Goal: Information Seeking & Learning: Learn about a topic

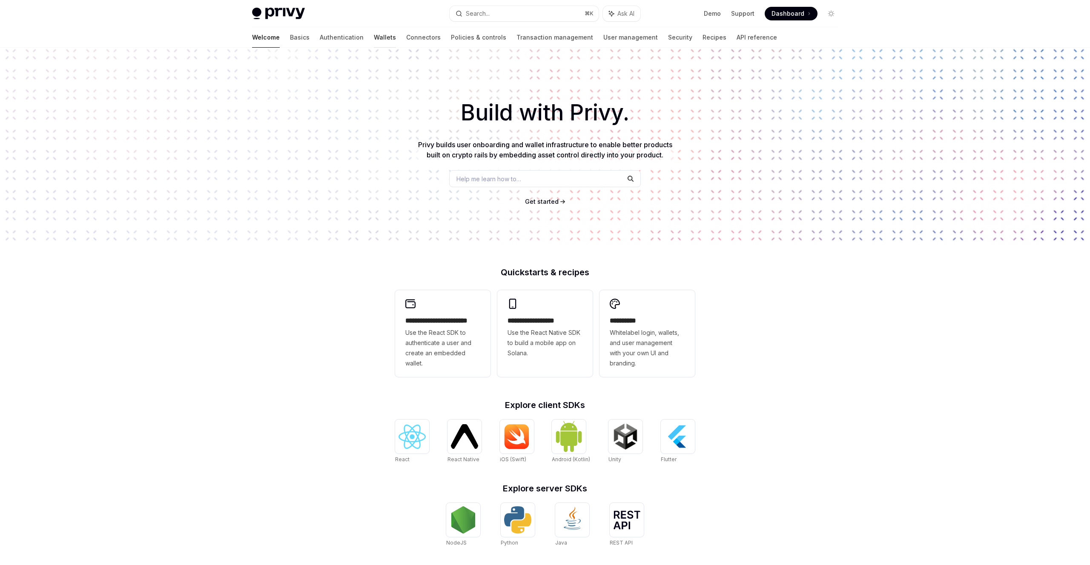
click at [374, 42] on link "Wallets" at bounding box center [385, 37] width 22 height 20
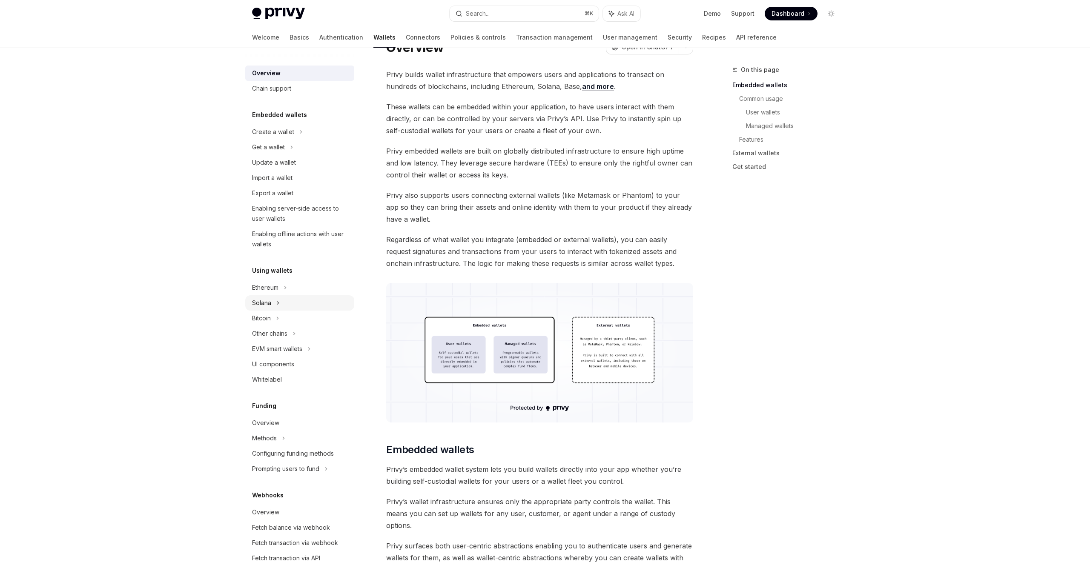
scroll to position [9, 0]
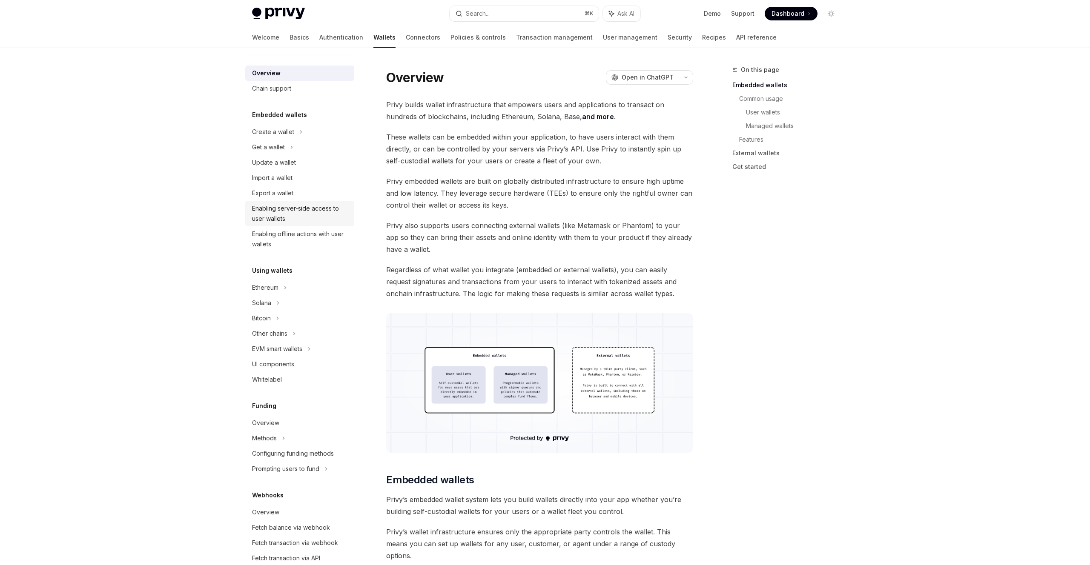
click at [281, 216] on div "Enabling server-side access to user wallets" at bounding box center [300, 214] width 97 height 20
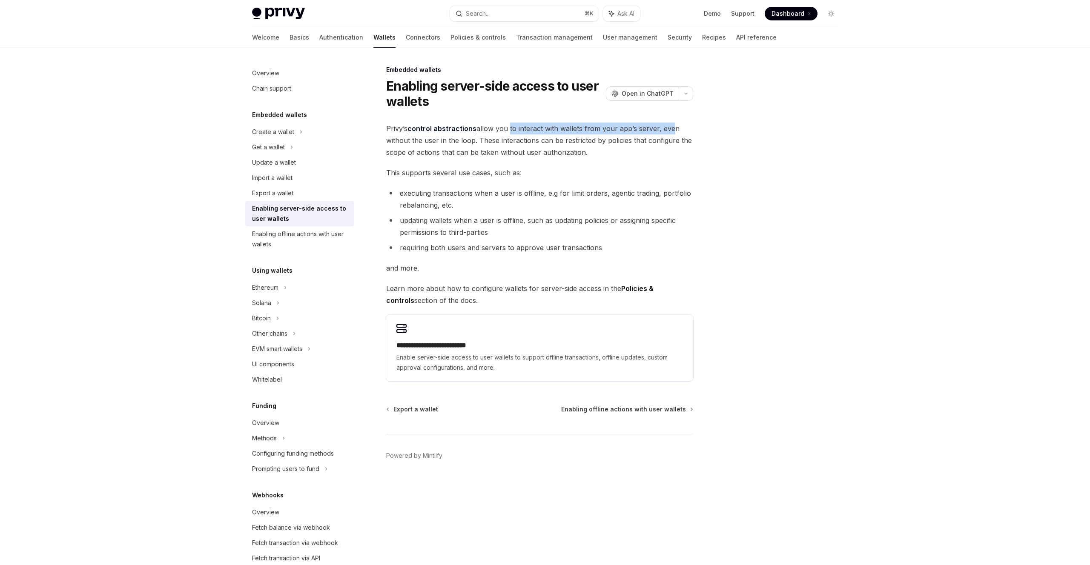
drag, startPoint x: 507, startPoint y: 131, endPoint x: 667, endPoint y: 131, distance: 160.5
click at [667, 131] on span "Privy’s control abstractions allow you to interact with wallets from your app’s…" at bounding box center [539, 141] width 307 height 36
drag, startPoint x: 400, startPoint y: 192, endPoint x: 548, endPoint y: 192, distance: 147.7
click at [548, 192] on li "executing transactions when a user is offline, e.g for limit orders, agentic tr…" at bounding box center [539, 199] width 307 height 24
click at [464, 220] on li "updating wallets when a user is offline, such as updating policies or assigning…" at bounding box center [539, 227] width 307 height 24
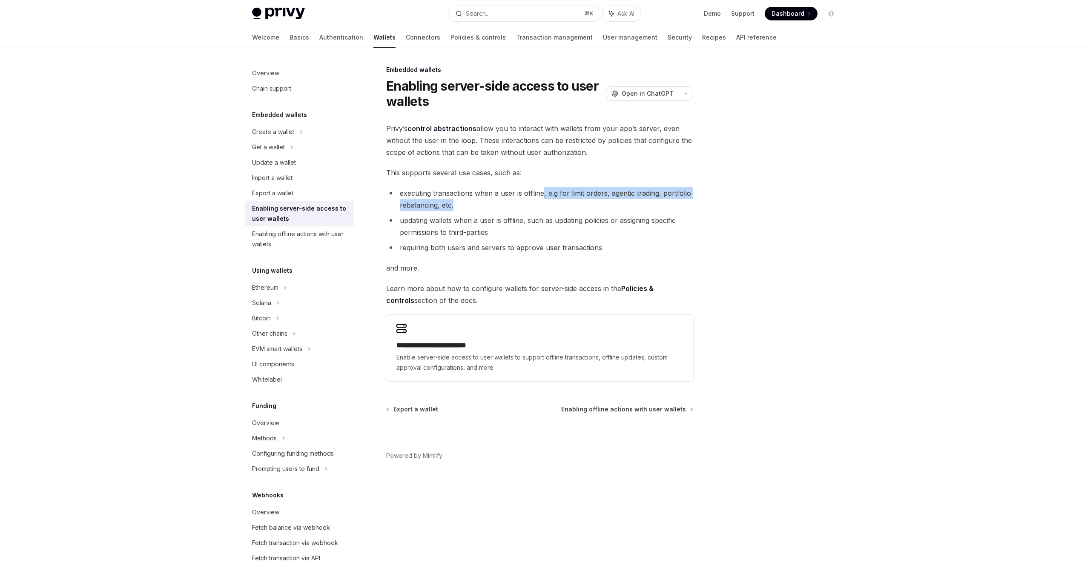
drag, startPoint x: 543, startPoint y: 194, endPoint x: 663, endPoint y: 202, distance: 120.3
click at [662, 202] on li "executing transactions when a user is offline, e.g for limit orders, agentic tr…" at bounding box center [539, 199] width 307 height 24
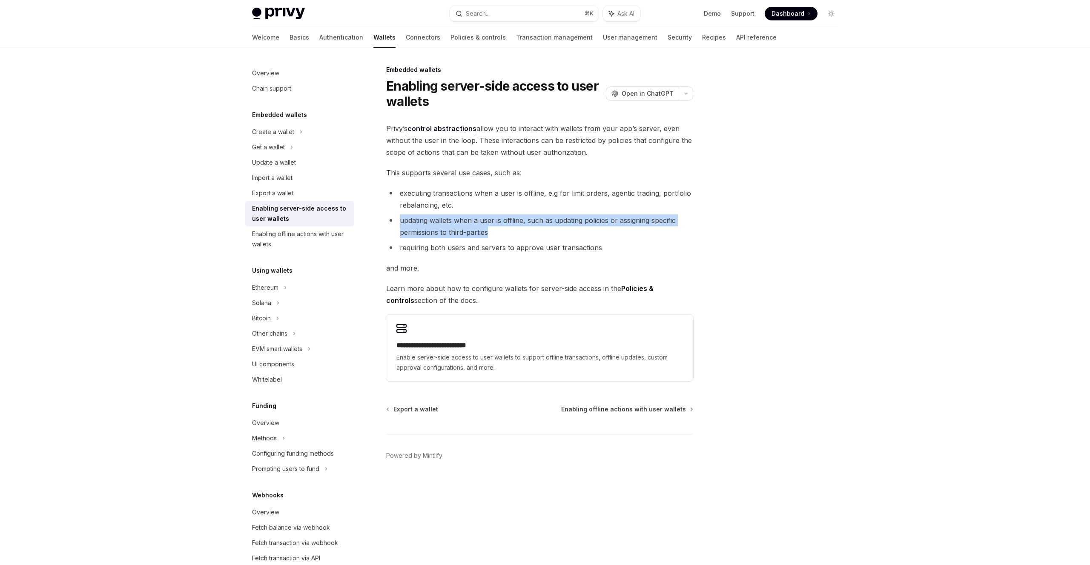
drag, startPoint x: 399, startPoint y: 220, endPoint x: 674, endPoint y: 231, distance: 275.7
click at [674, 231] on li "updating wallets when a user is offline, such as updating policies or assigning…" at bounding box center [539, 227] width 307 height 24
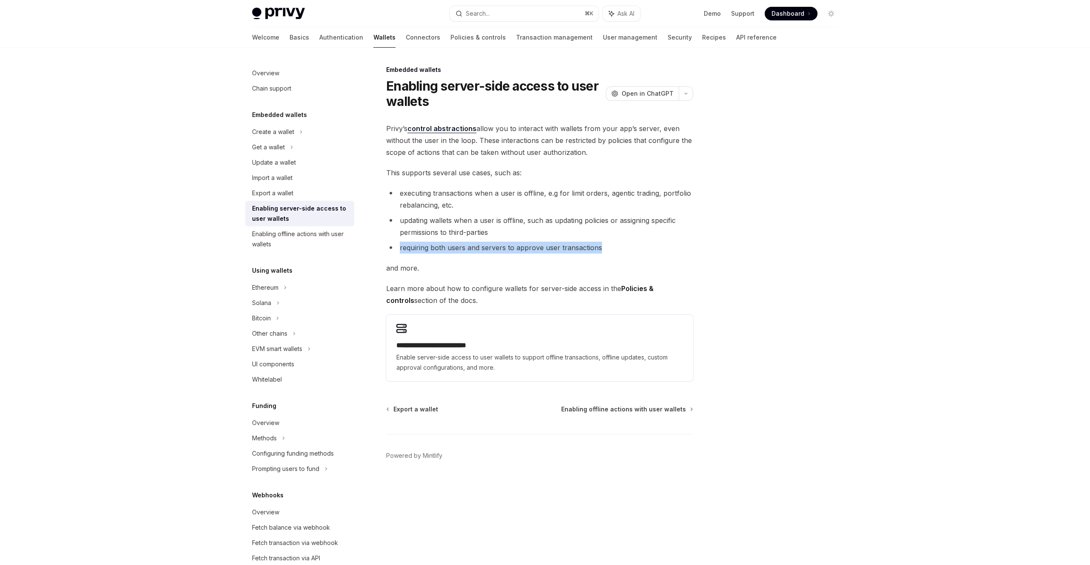
drag, startPoint x: 400, startPoint y: 248, endPoint x: 614, endPoint y: 249, distance: 214.2
click at [614, 249] on li "requiring both users and servers to approve user transactions" at bounding box center [539, 248] width 307 height 12
click at [284, 241] on div "Enabling offline actions with user wallets" at bounding box center [300, 239] width 97 height 20
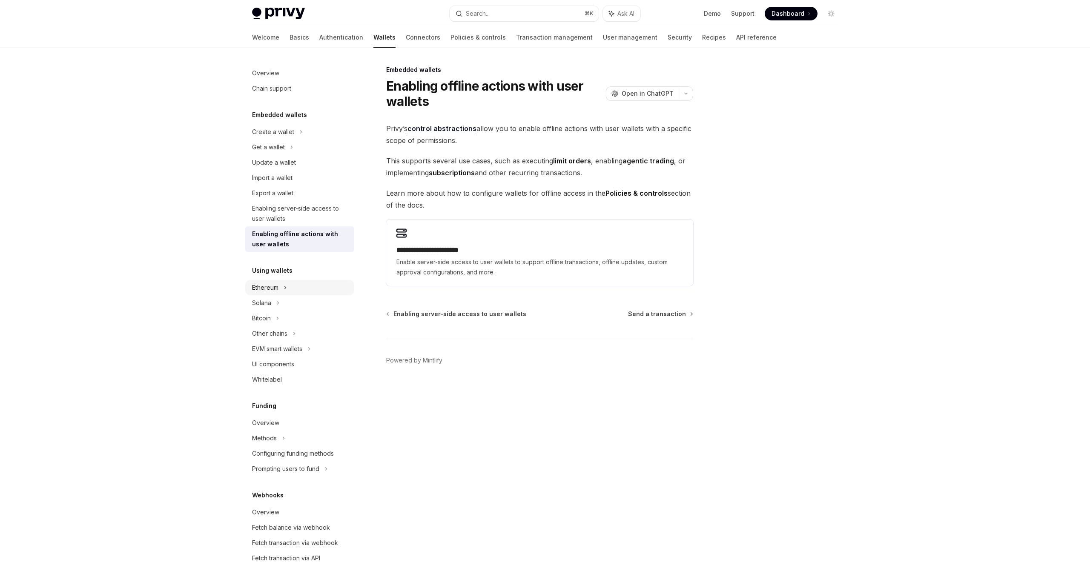
click at [271, 137] on div "Ethereum" at bounding box center [273, 132] width 42 height 10
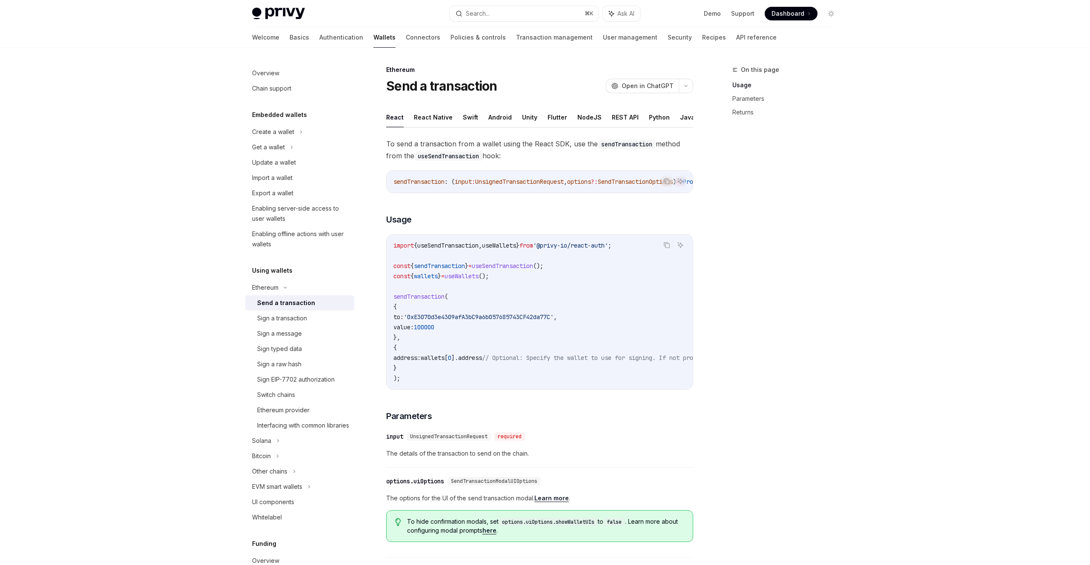
click at [271, 305] on div "Send a transaction" at bounding box center [286, 303] width 58 height 10
click at [271, 318] on div "Sign a transaction" at bounding box center [282, 318] width 50 height 10
click at [274, 334] on div "Sign a message" at bounding box center [279, 334] width 45 height 10
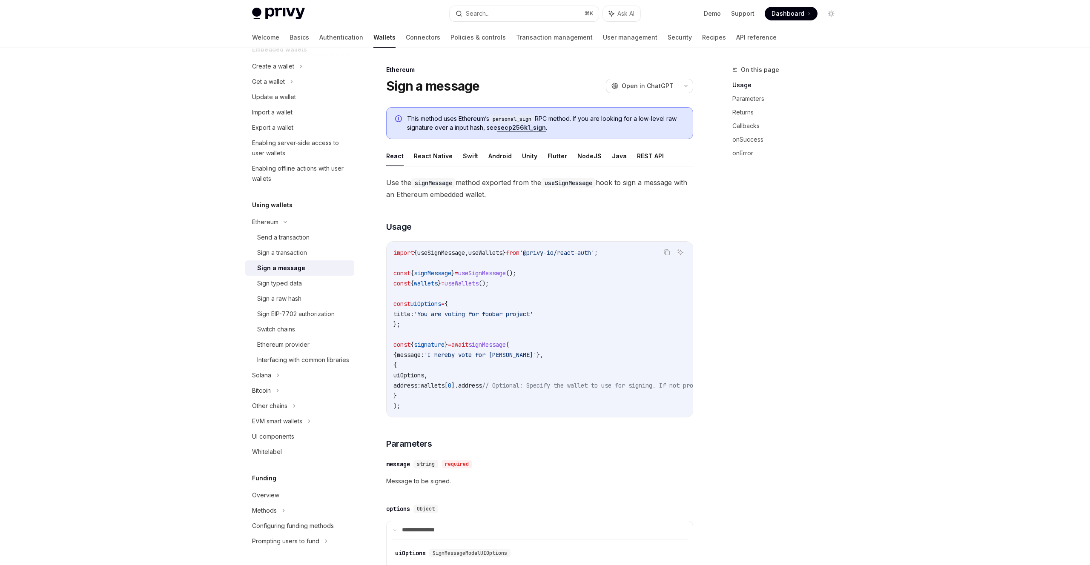
scroll to position [75, 0]
click at [274, 273] on div "Sign typed data" at bounding box center [279, 274] width 45 height 10
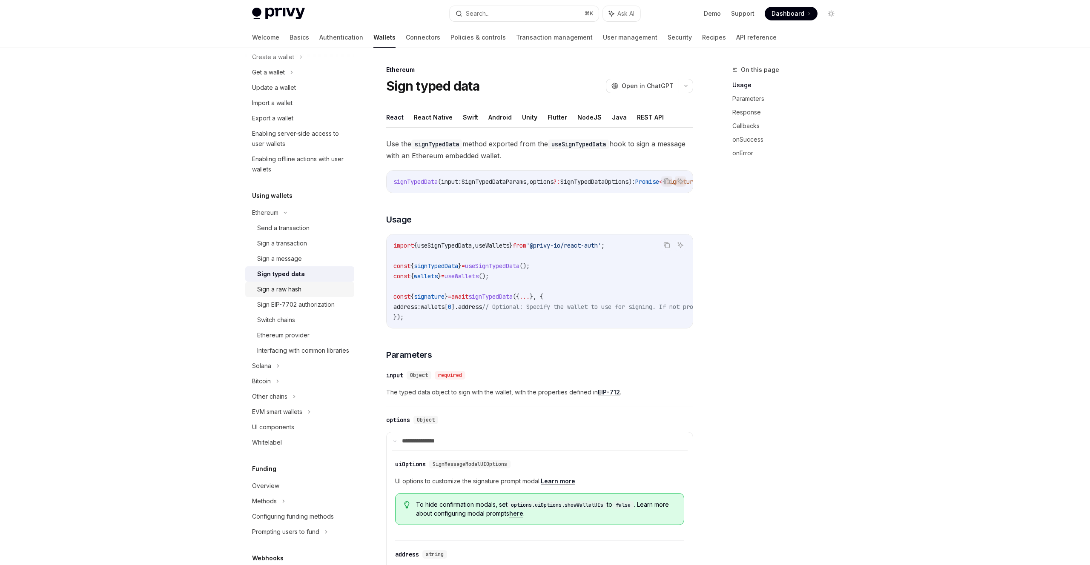
click at [275, 289] on div "Sign a raw hash" at bounding box center [279, 289] width 44 height 10
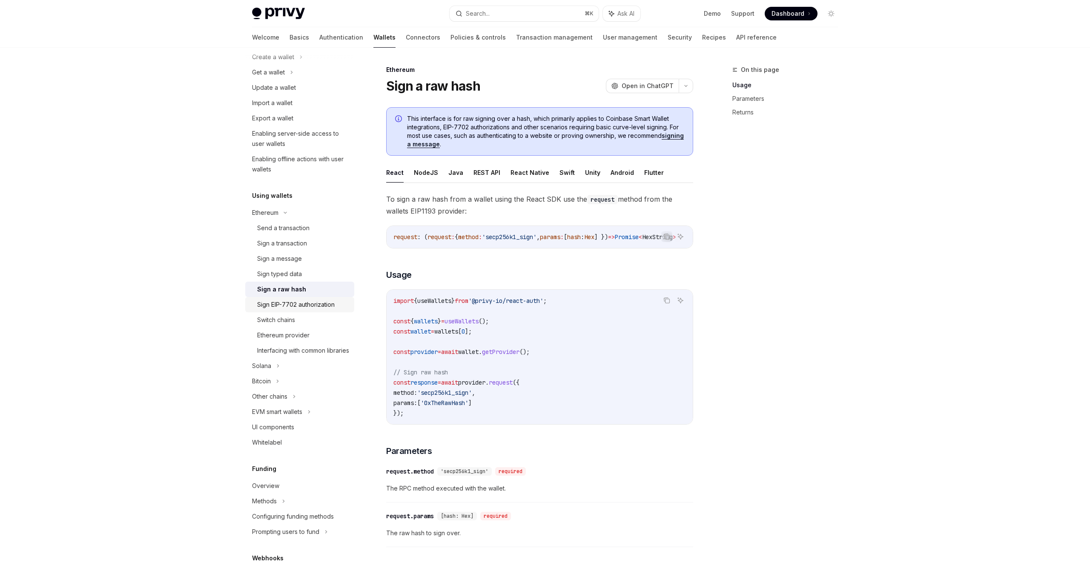
click at [272, 307] on div "Sign EIP-7702 authorization" at bounding box center [295, 305] width 77 height 10
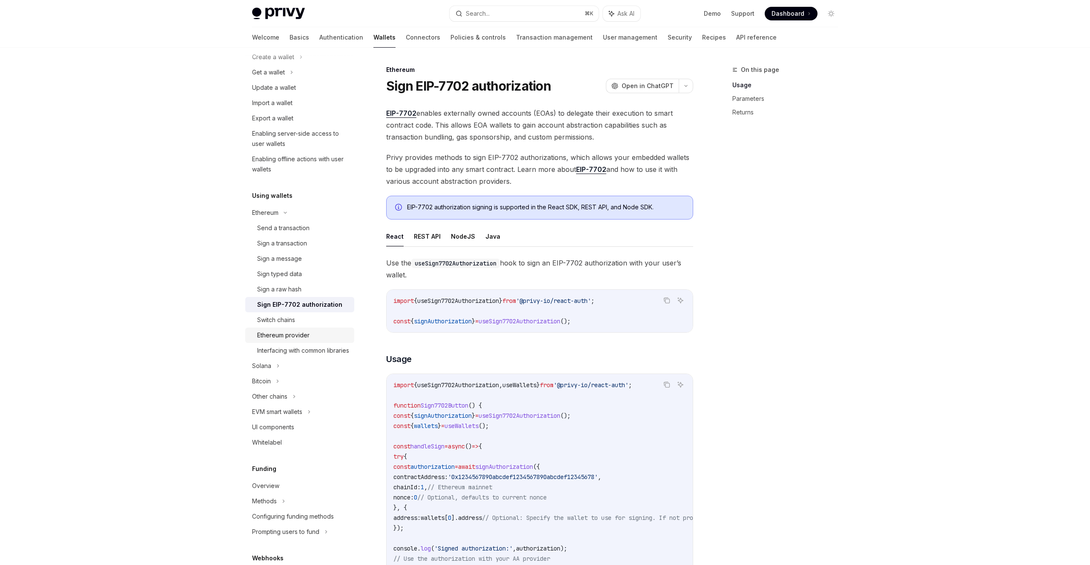
click at [273, 330] on div "Ethereum provider" at bounding box center [283, 335] width 52 height 10
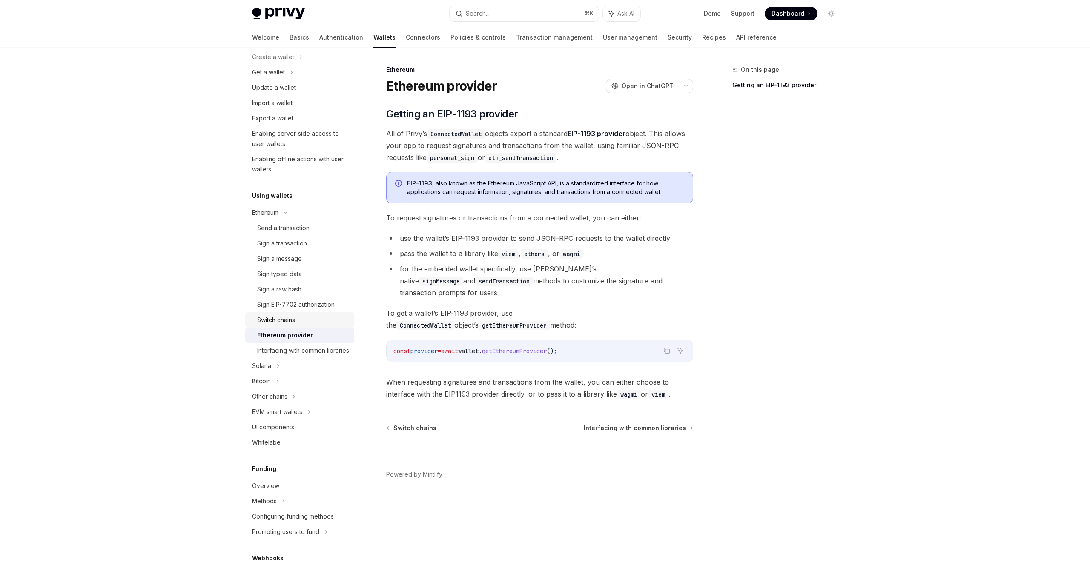
click at [274, 322] on div "Switch chains" at bounding box center [276, 320] width 38 height 10
type textarea "*"
